Goal: Find specific page/section: Find specific page/section

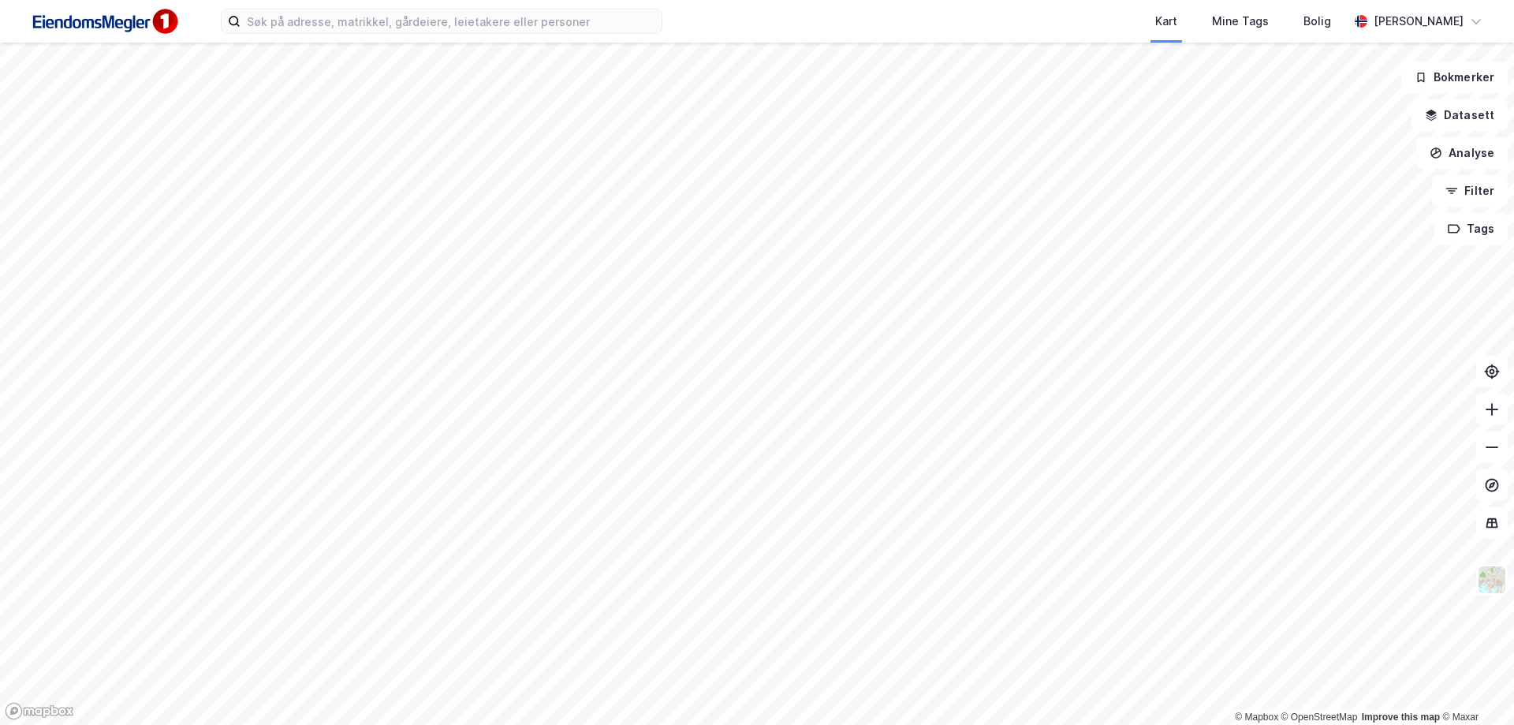
click at [780, 21] on div "Kart Mine Tags Bolig" at bounding box center [1043, 21] width 610 height 43
click at [574, 24] on input at bounding box center [451, 21] width 421 height 24
click at [1492, 412] on icon at bounding box center [1492, 409] width 16 height 16
click at [465, 28] on input at bounding box center [451, 21] width 421 height 24
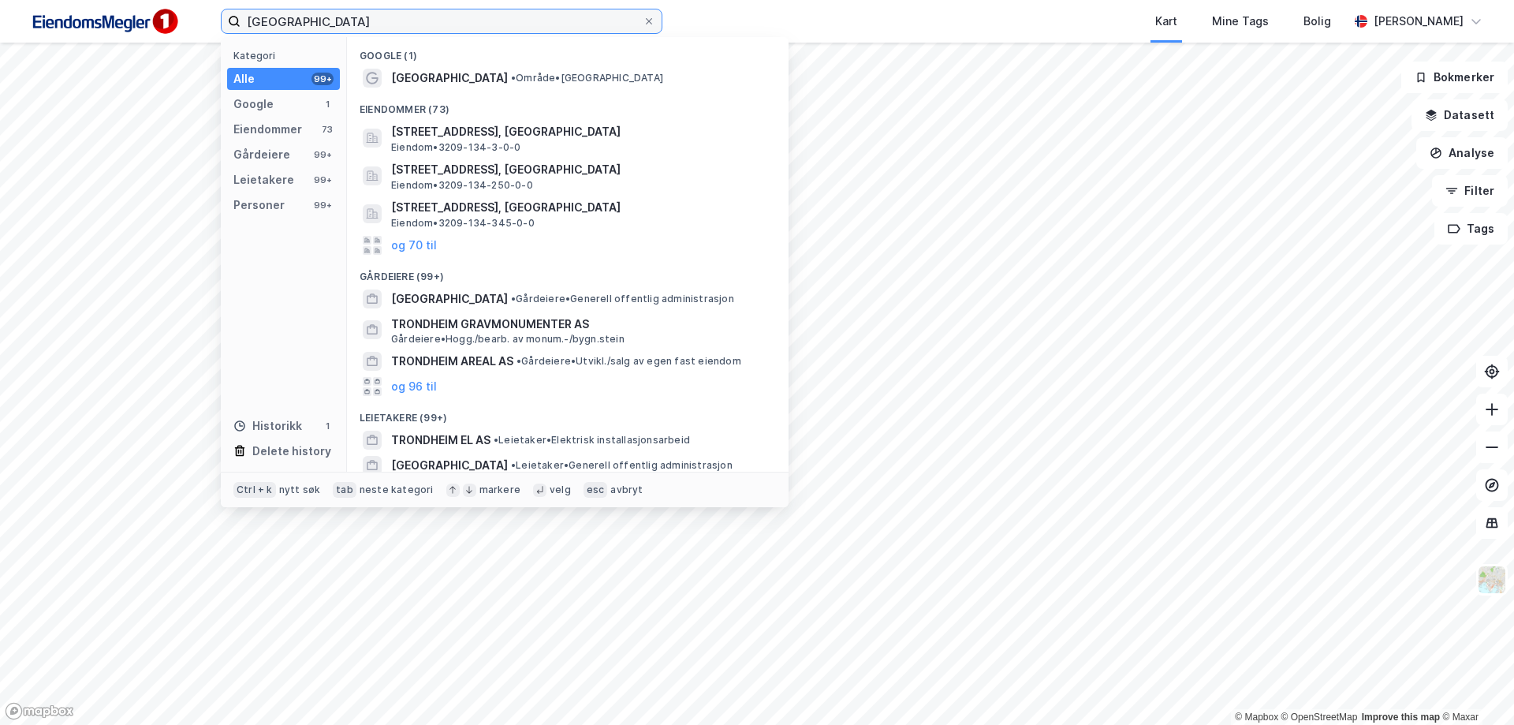
click at [479, 30] on input "[GEOGRAPHIC_DATA]" at bounding box center [442, 21] width 402 height 24
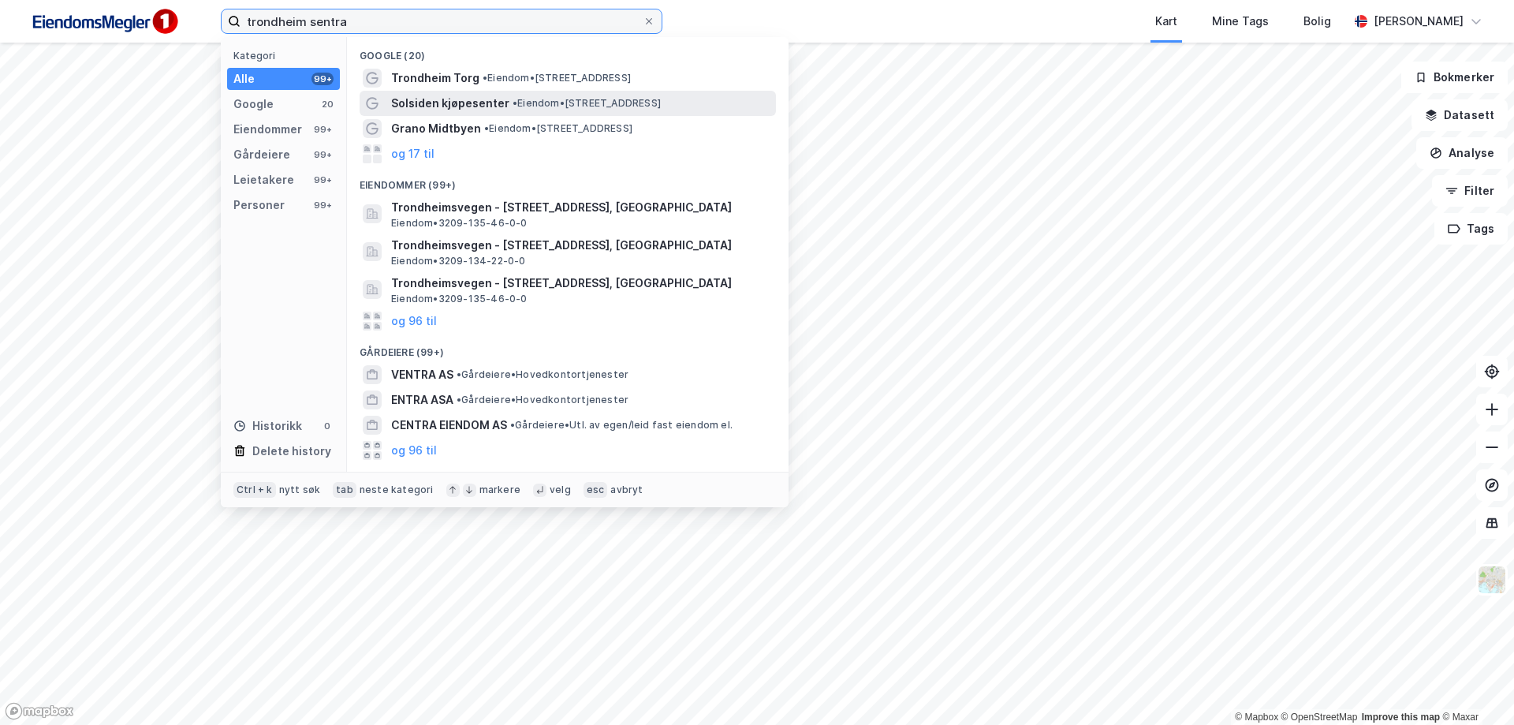
type input "trondheim sentra"
click at [470, 101] on span "Solsiden kjøpesenter" at bounding box center [450, 103] width 118 height 19
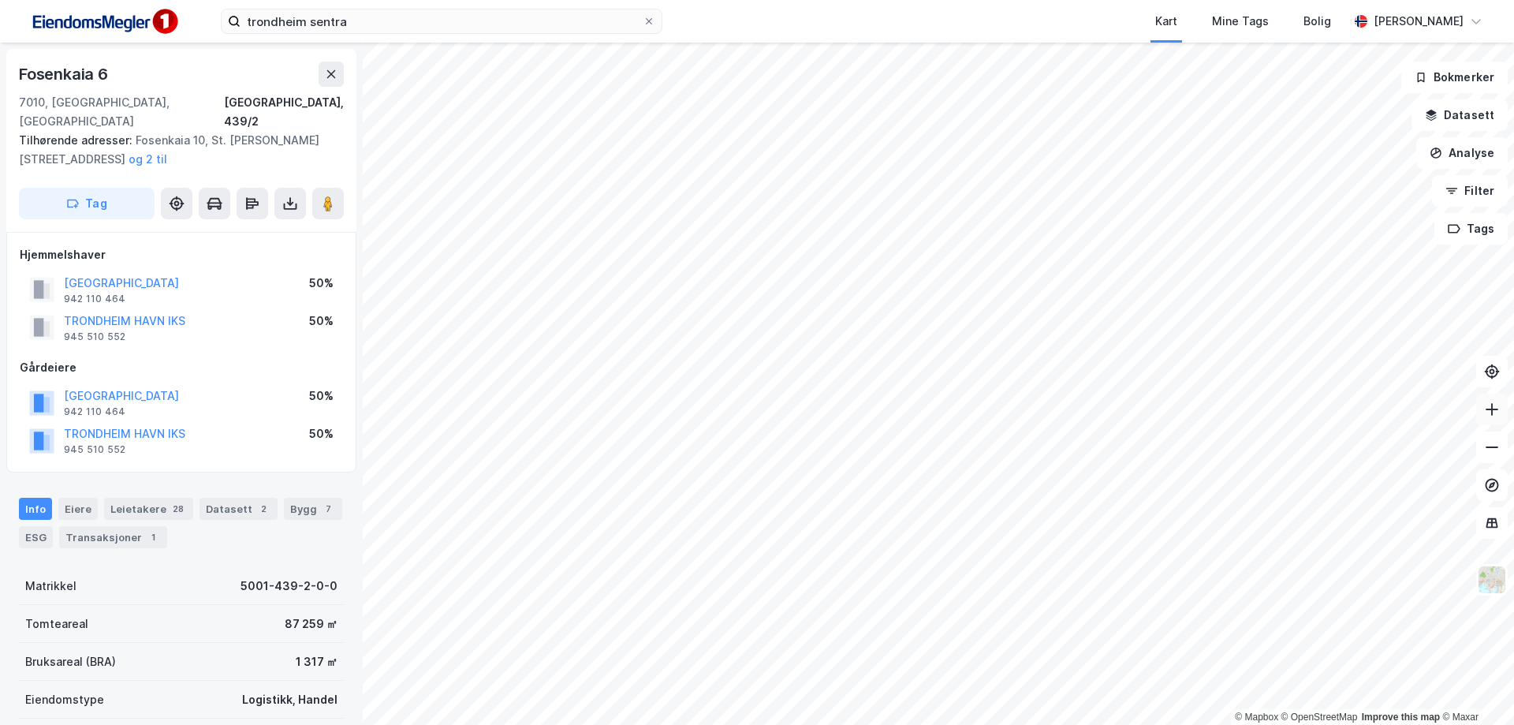
click at [1497, 417] on button at bounding box center [1493, 410] width 32 height 32
click at [1491, 412] on icon at bounding box center [1492, 409] width 16 height 16
click at [1491, 411] on icon at bounding box center [1492, 409] width 16 height 16
click at [350, 36] on div "trondheim sentra Kart Mine Tags Bolig [PERSON_NAME] © Mapbox © OpenStreetMap Im…" at bounding box center [757, 362] width 1514 height 725
